Goal: Information Seeking & Learning: Learn about a topic

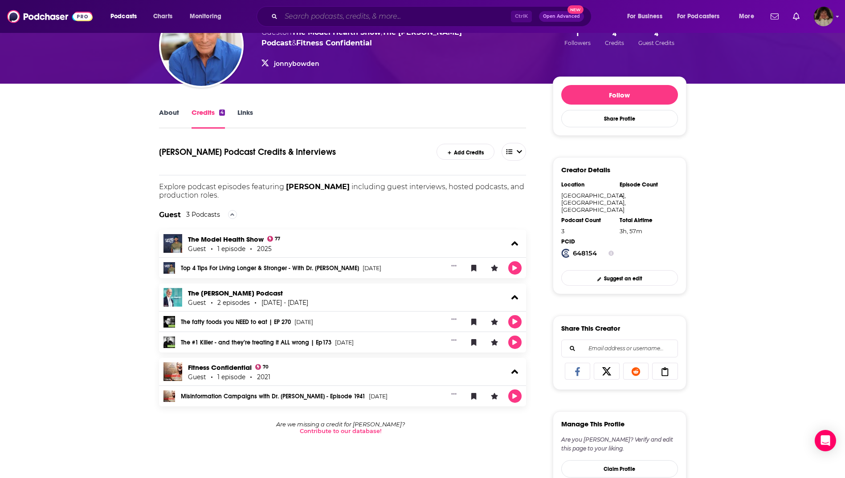
click at [359, 18] on input "Search podcasts, credits, & more..." at bounding box center [396, 16] width 230 height 14
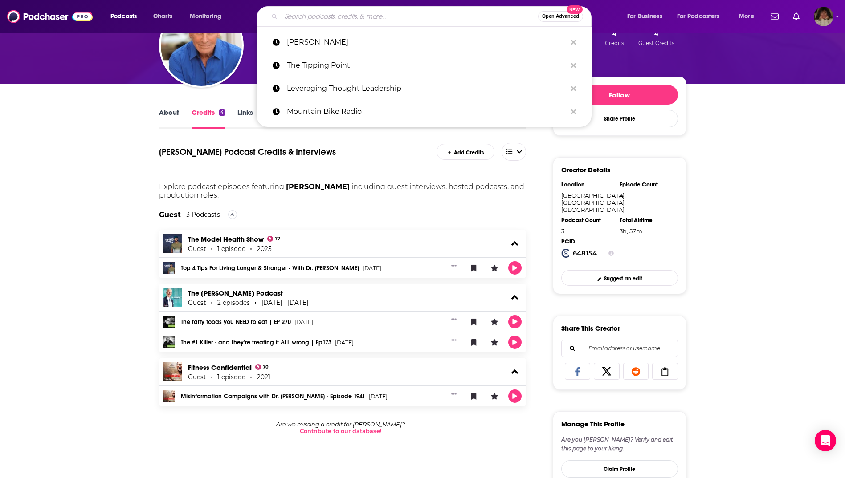
paste input "The Art of Imperfect Adulting"
type input "The Art of Imperfect Adulting"
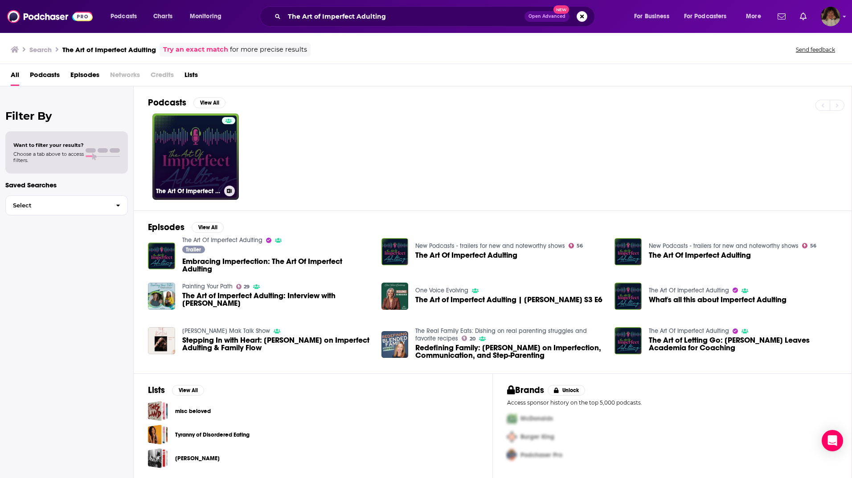
click at [211, 145] on link "The Art Of Imperfect Adulting" at bounding box center [195, 157] width 86 height 86
